Goal: Task Accomplishment & Management: Use online tool/utility

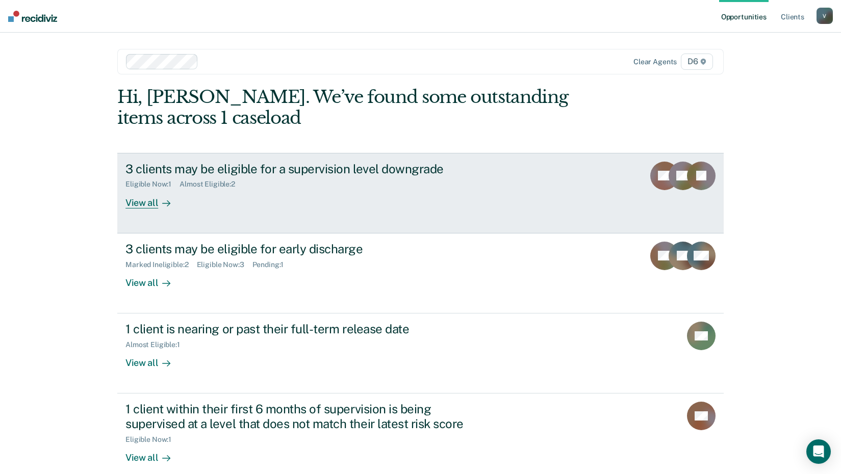
click at [162, 205] on icon at bounding box center [166, 203] width 8 height 8
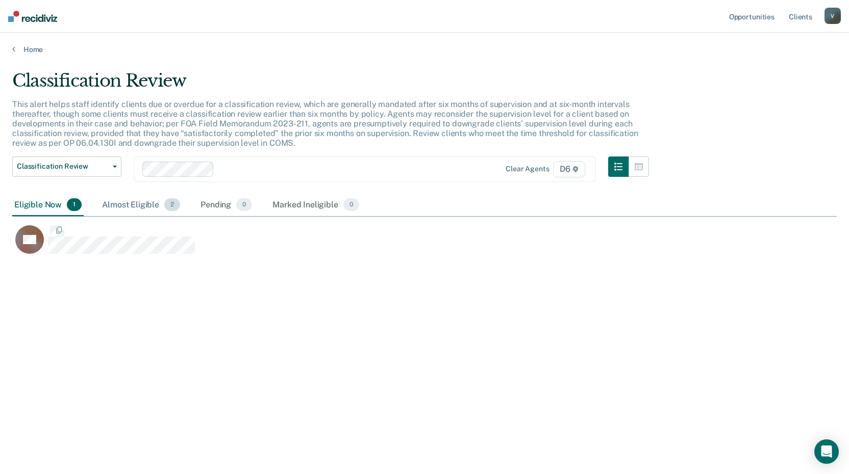
scroll to position [320, 817]
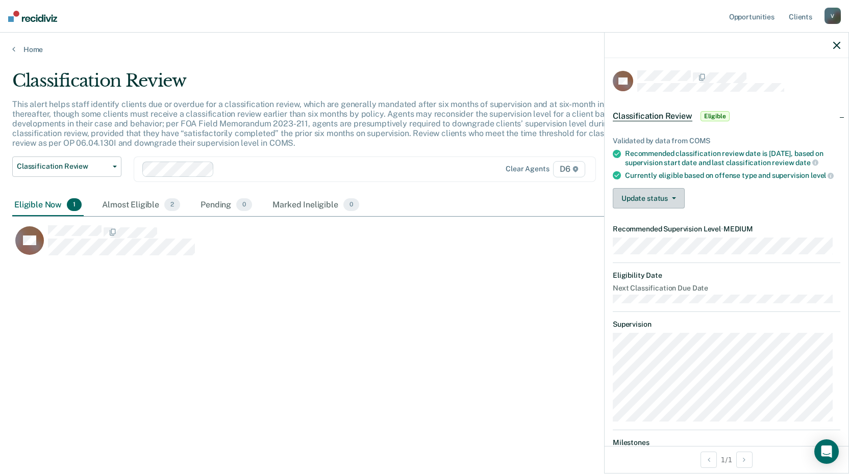
click at [679, 209] on button "Update status" at bounding box center [649, 198] width 72 height 20
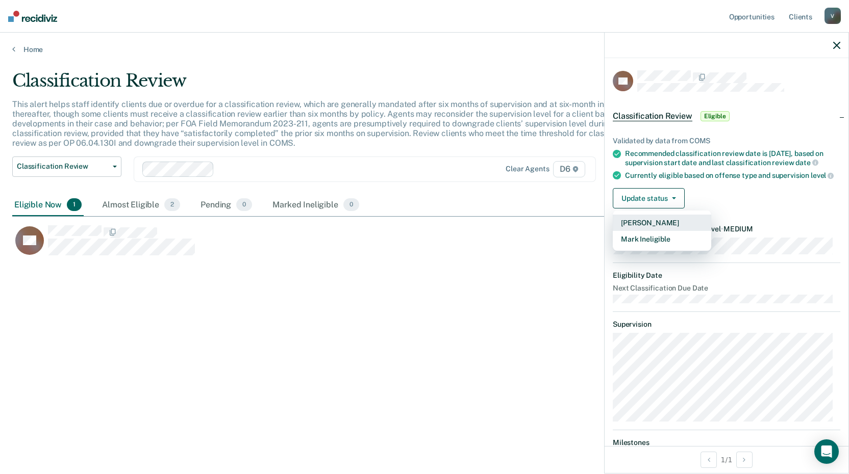
click at [669, 231] on button "Mark Pending" at bounding box center [662, 223] width 98 height 16
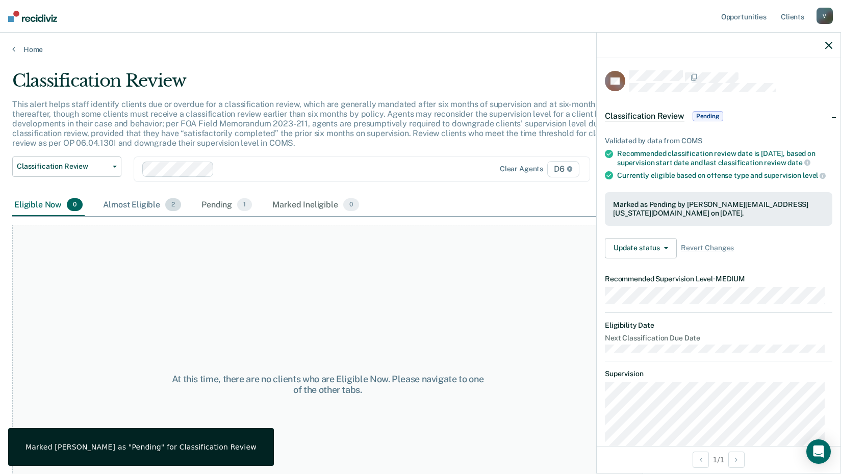
click at [175, 208] on span "2" at bounding box center [173, 204] width 16 height 13
